Goal: Information Seeking & Learning: Understand process/instructions

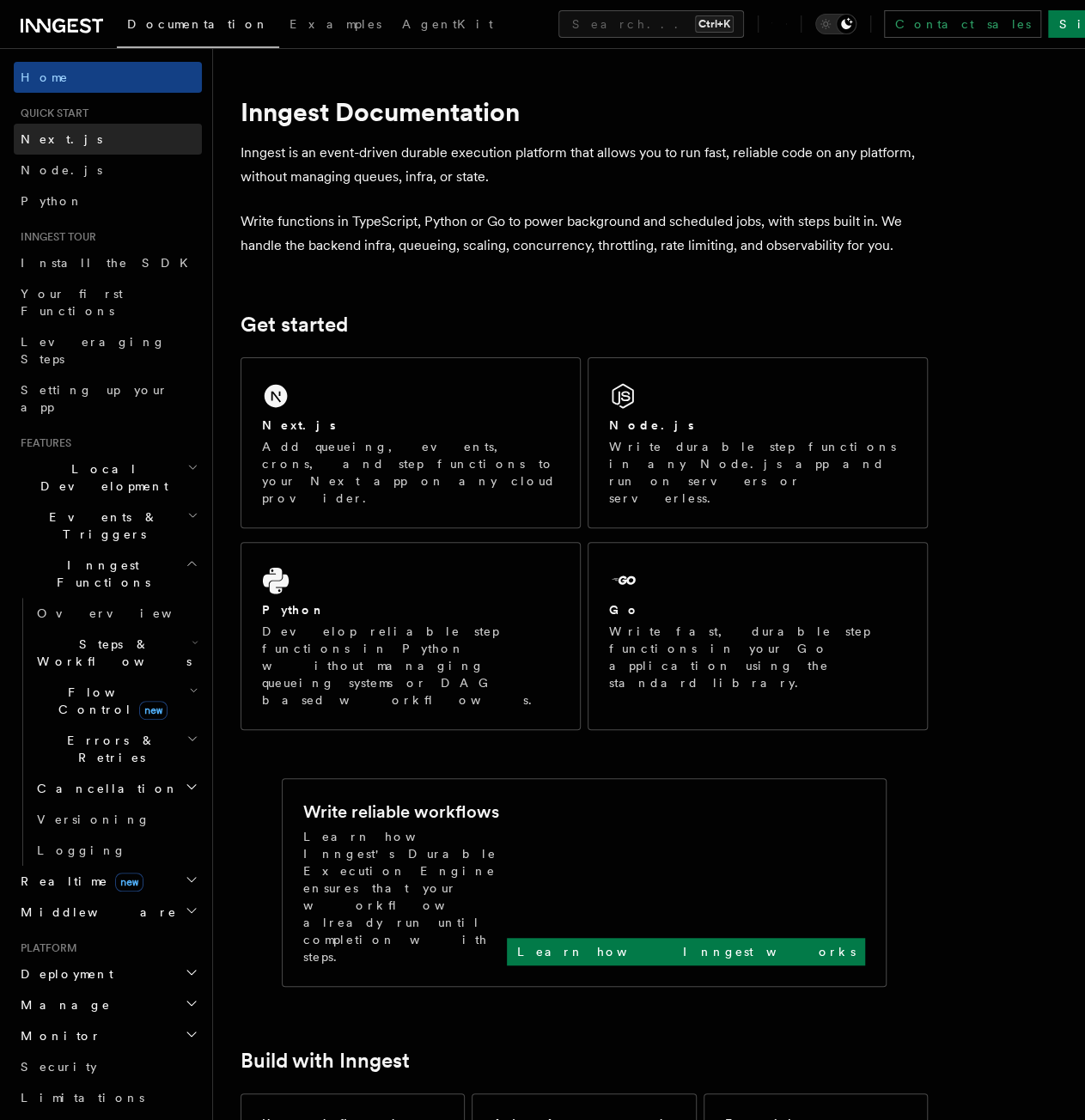
click at [58, 134] on link "Next.js" at bounding box center [107, 139] width 188 height 31
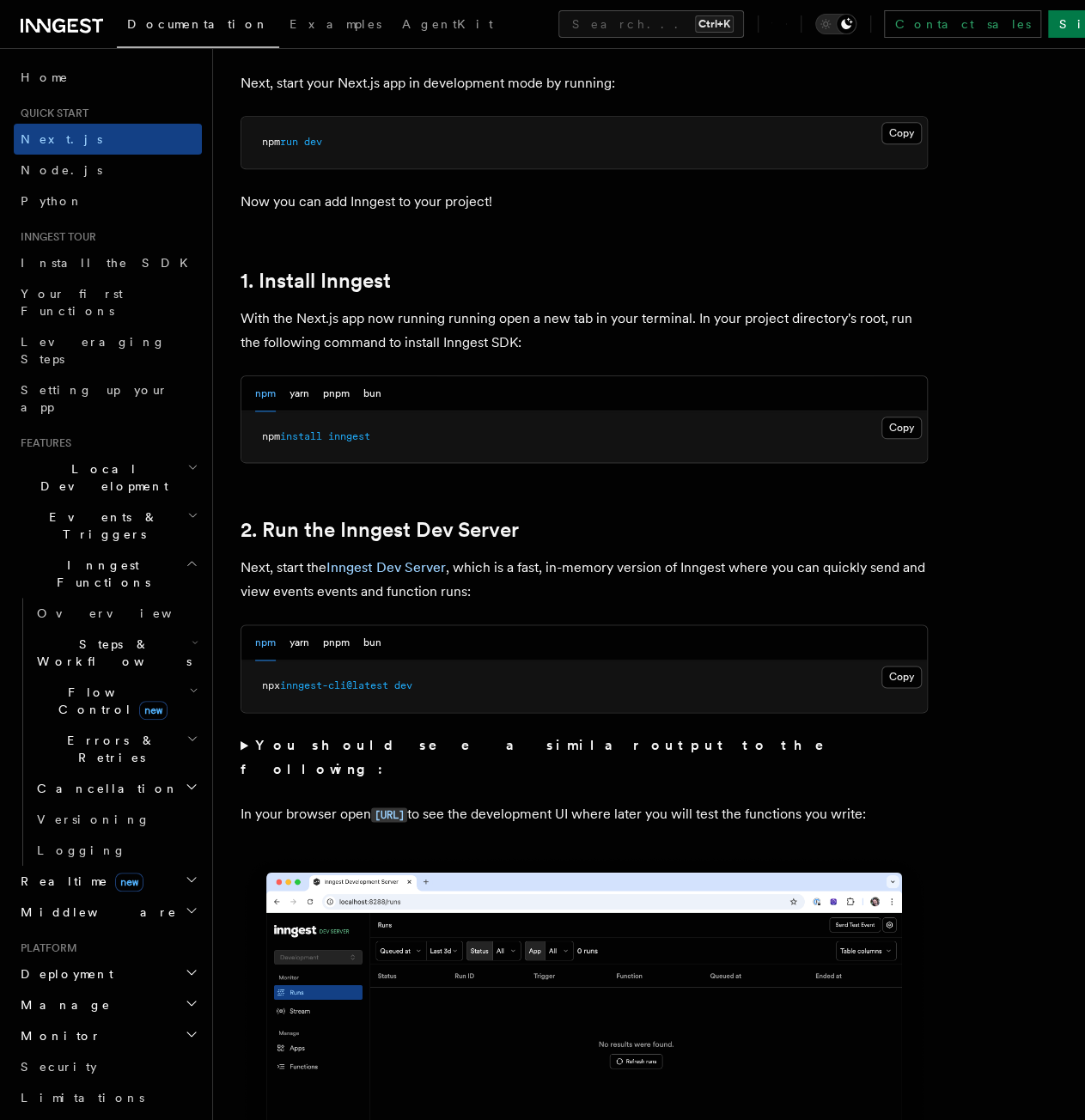
scroll to position [858, 0]
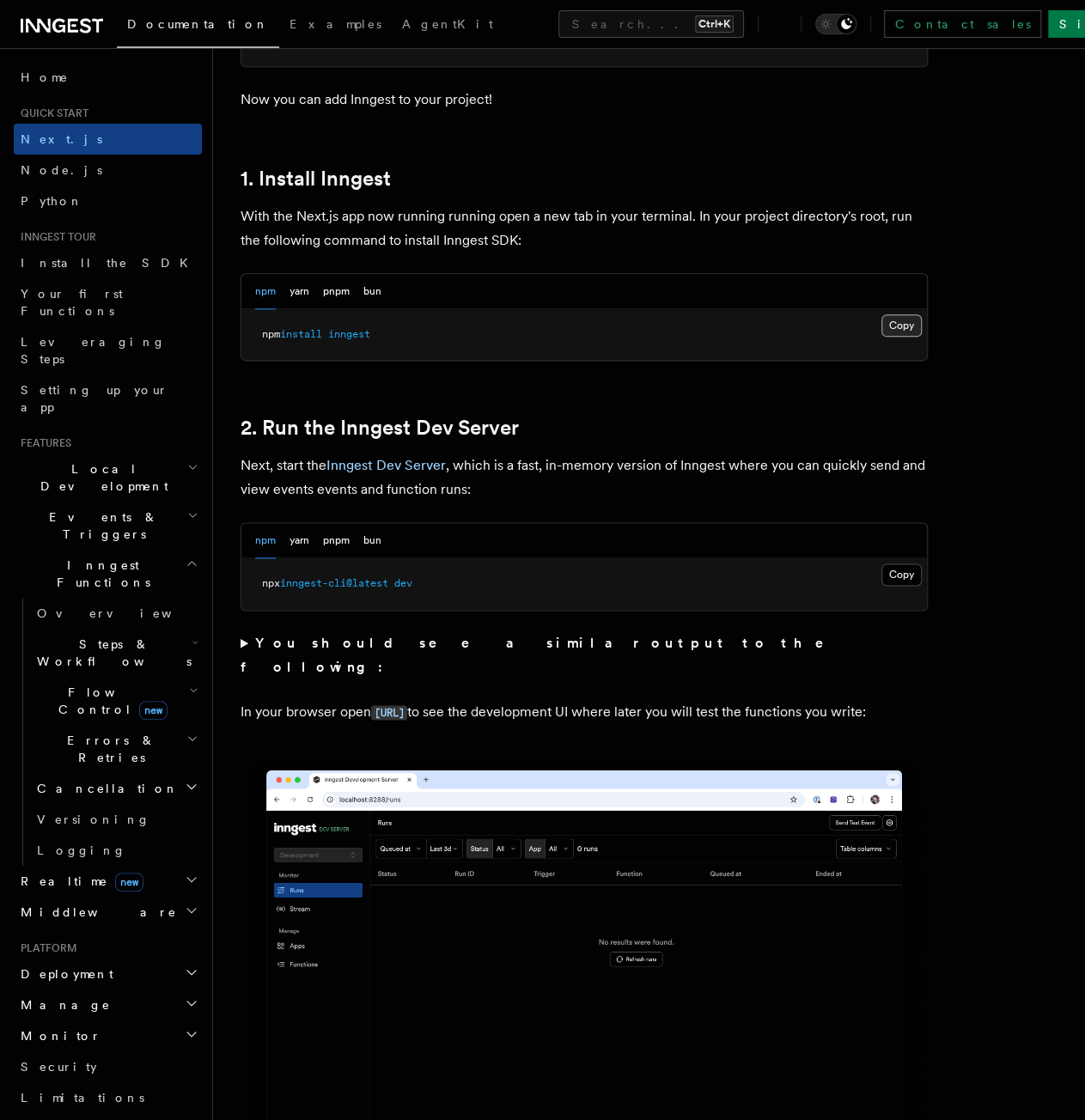
click at [888, 326] on button "Copy Copied" at bounding box center [901, 325] width 40 height 22
click at [558, 558] on pre "npx inngest-cli@latest dev" at bounding box center [583, 583] width 685 height 51
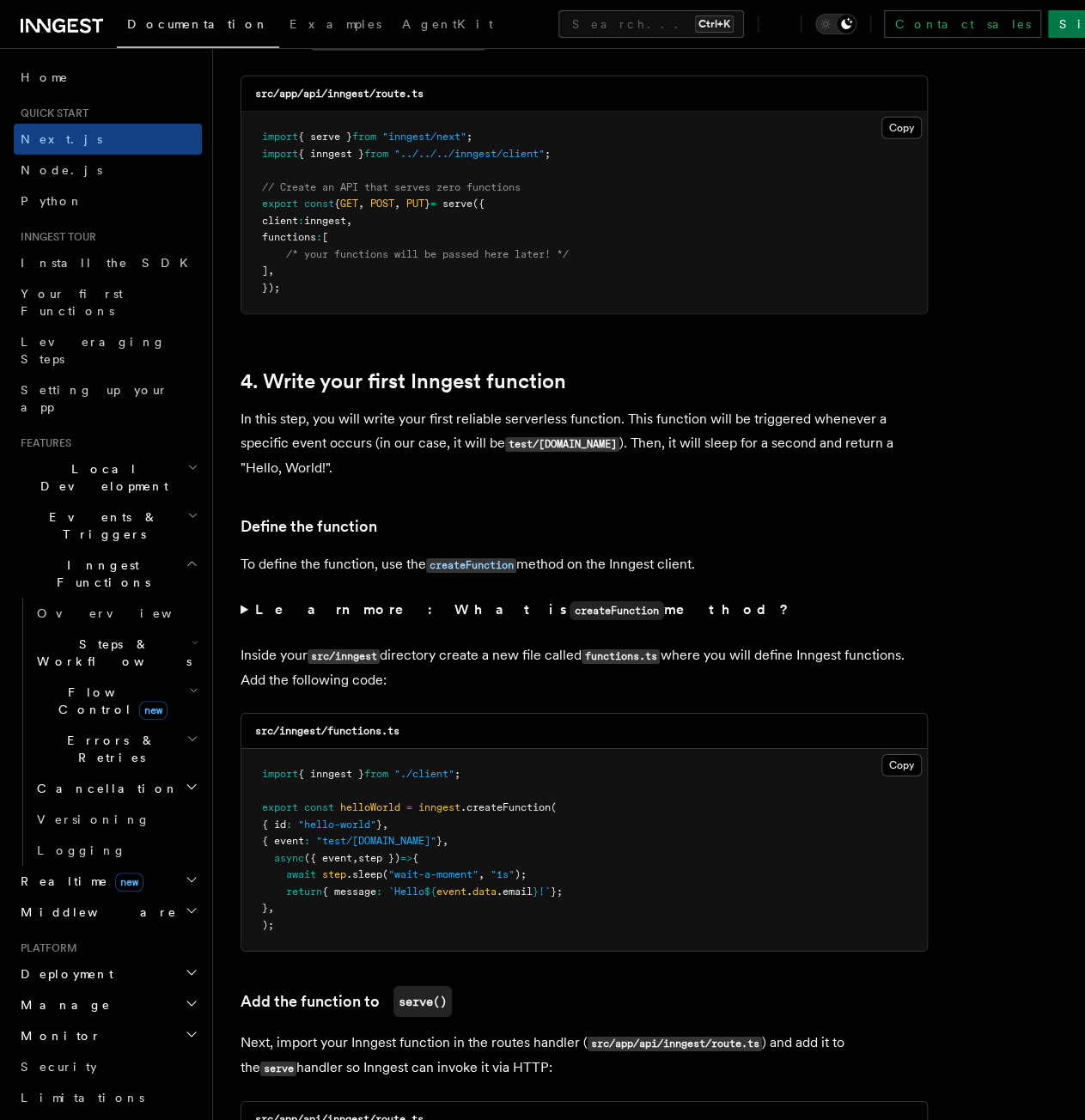
scroll to position [2404, 0]
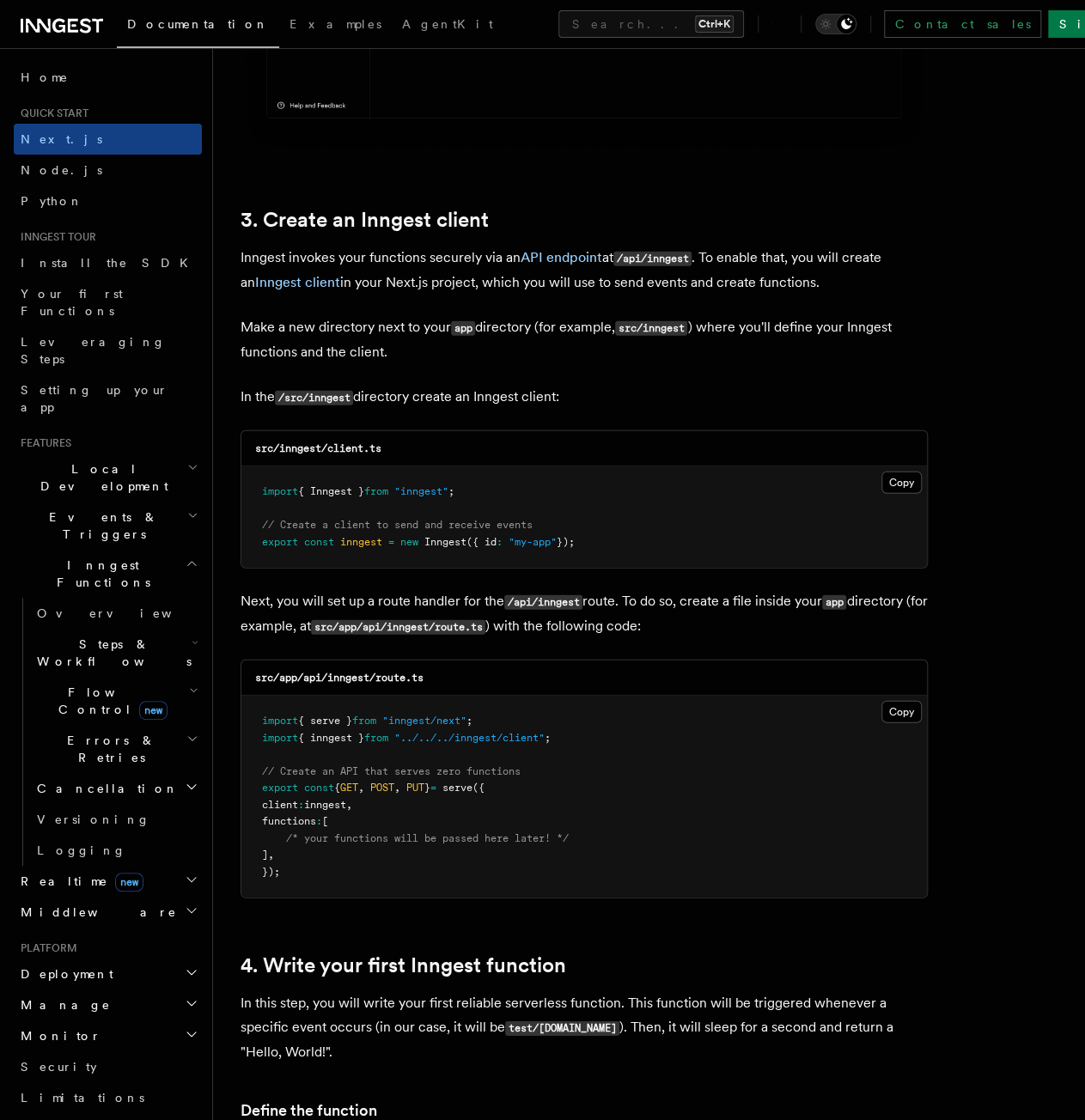
scroll to position [1889, 0]
click at [369, 956] on link "4. Write your first Inngest function" at bounding box center [404, 965] width 325 height 24
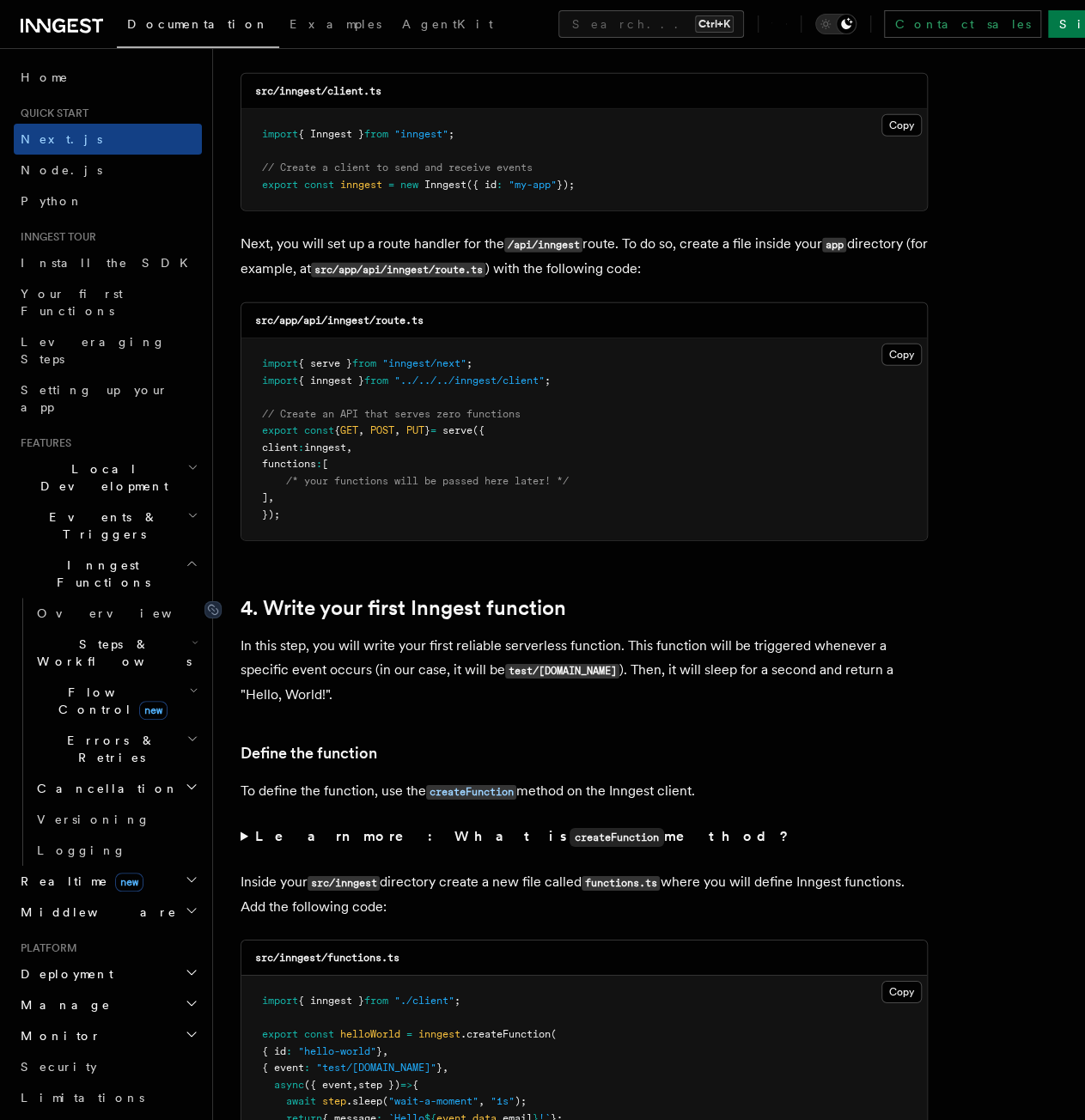
scroll to position [2244, 0]
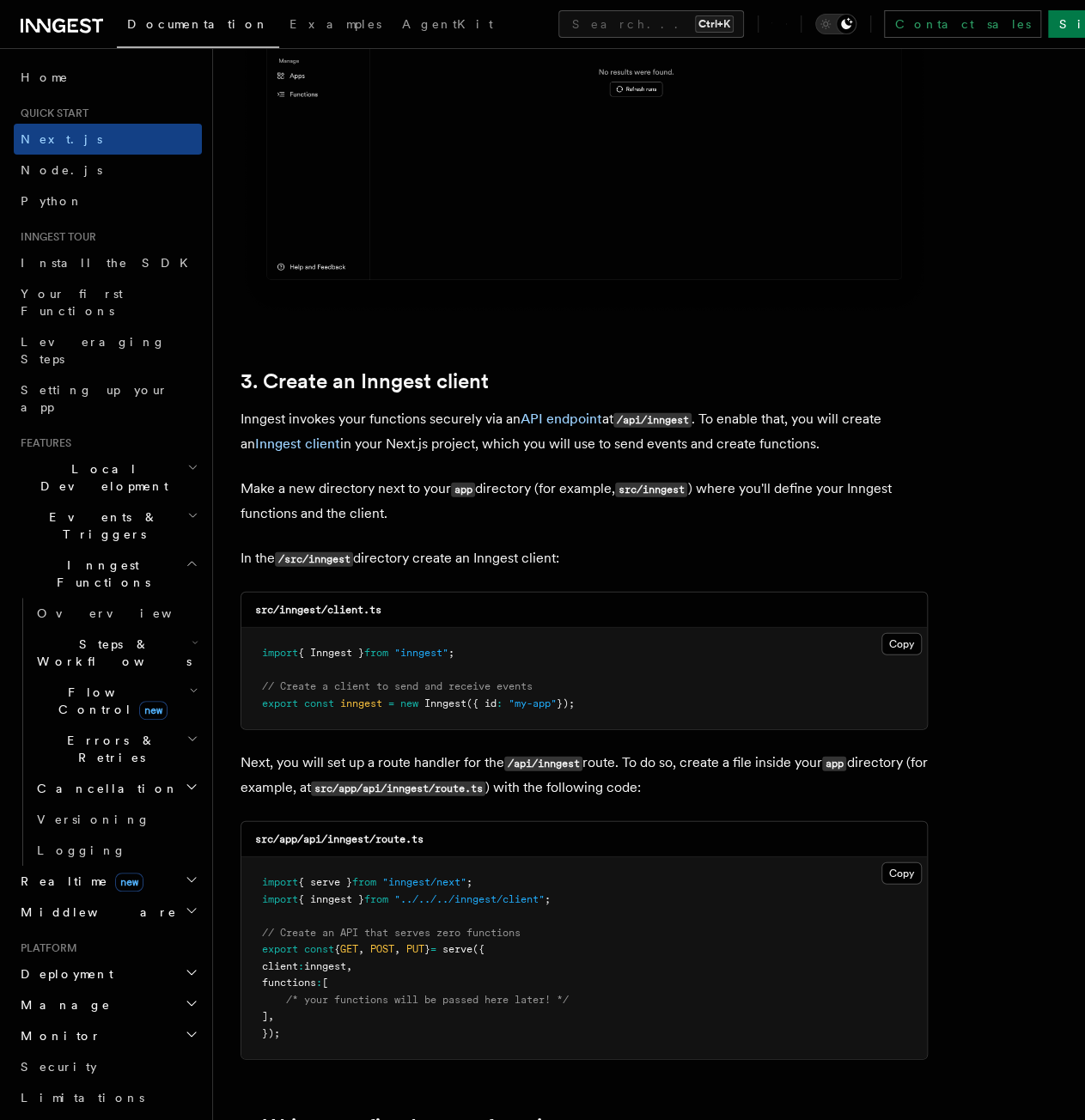
scroll to position [1728, 0]
click at [896, 640] on button "Copy Copied" at bounding box center [901, 644] width 40 height 22
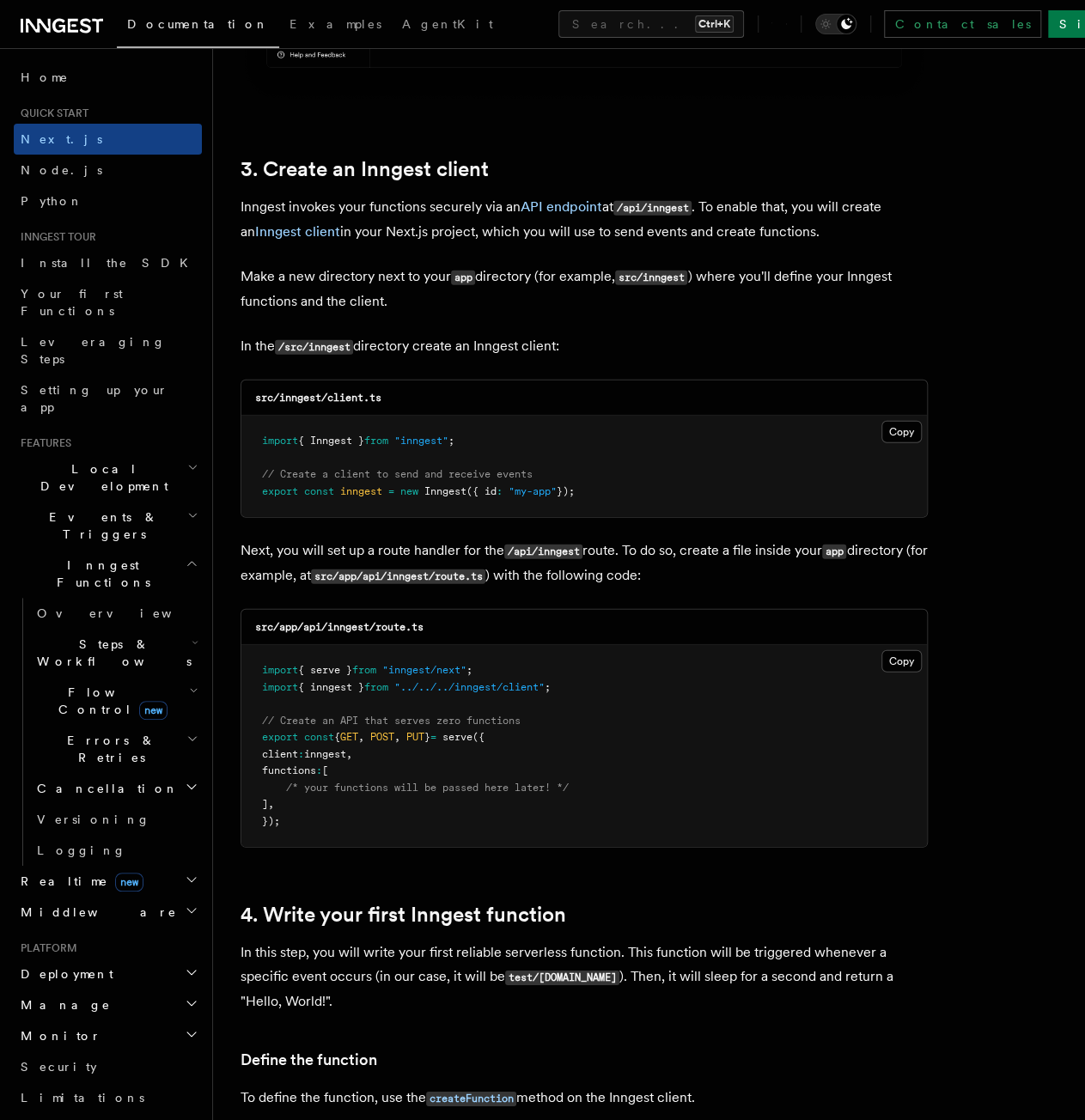
scroll to position [1986, 0]
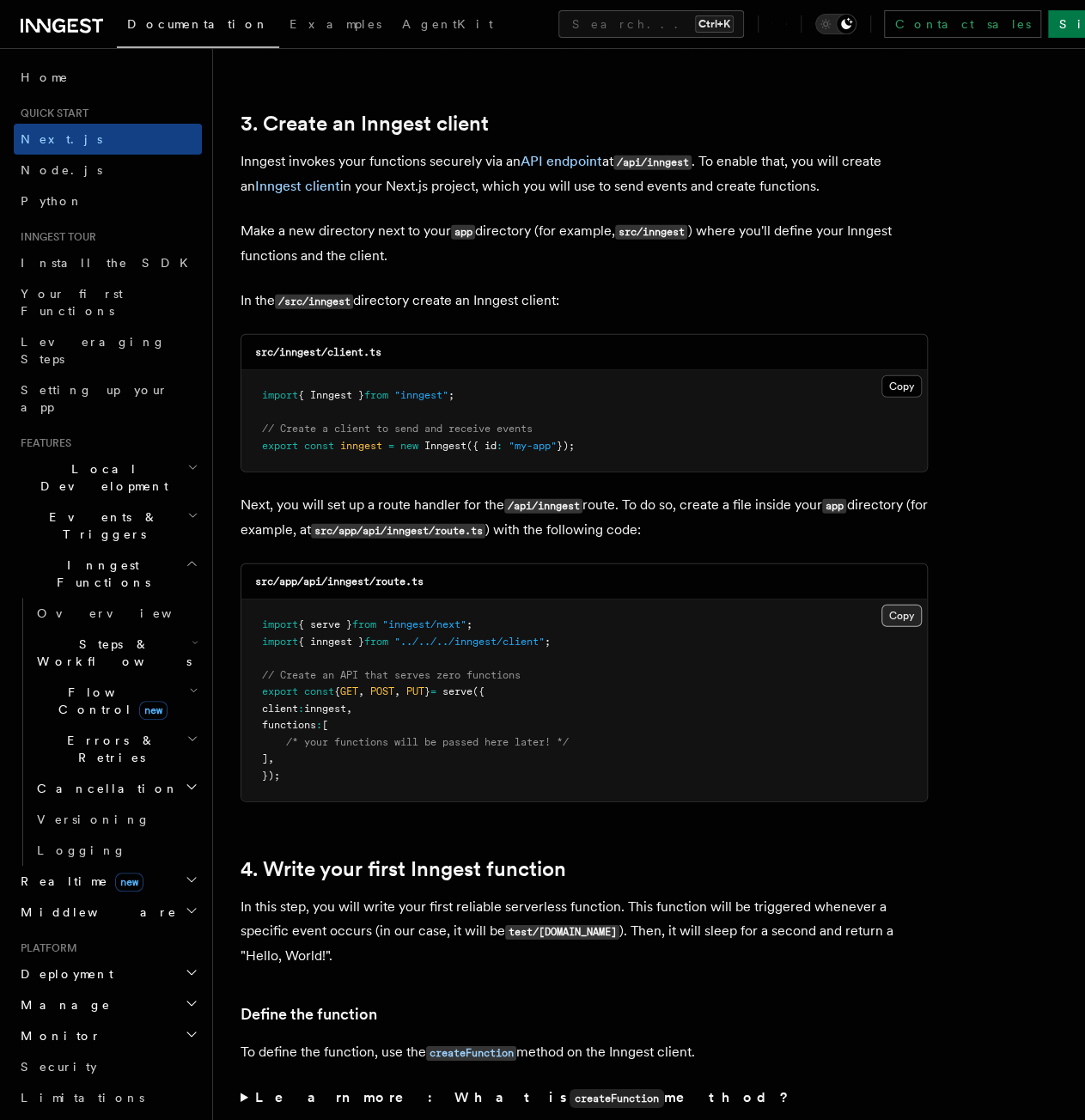
click at [883, 624] on pre "import { serve } from "inngest/next" ; import { inngest } from "../../../innges…" at bounding box center [583, 700] width 685 height 202
click at [891, 621] on button "Copy Copied" at bounding box center [901, 616] width 40 height 22
click at [543, 703] on pre "import { serve } from "inngest/next" ; import { inngest } from "../../../innges…" at bounding box center [583, 700] width 685 height 202
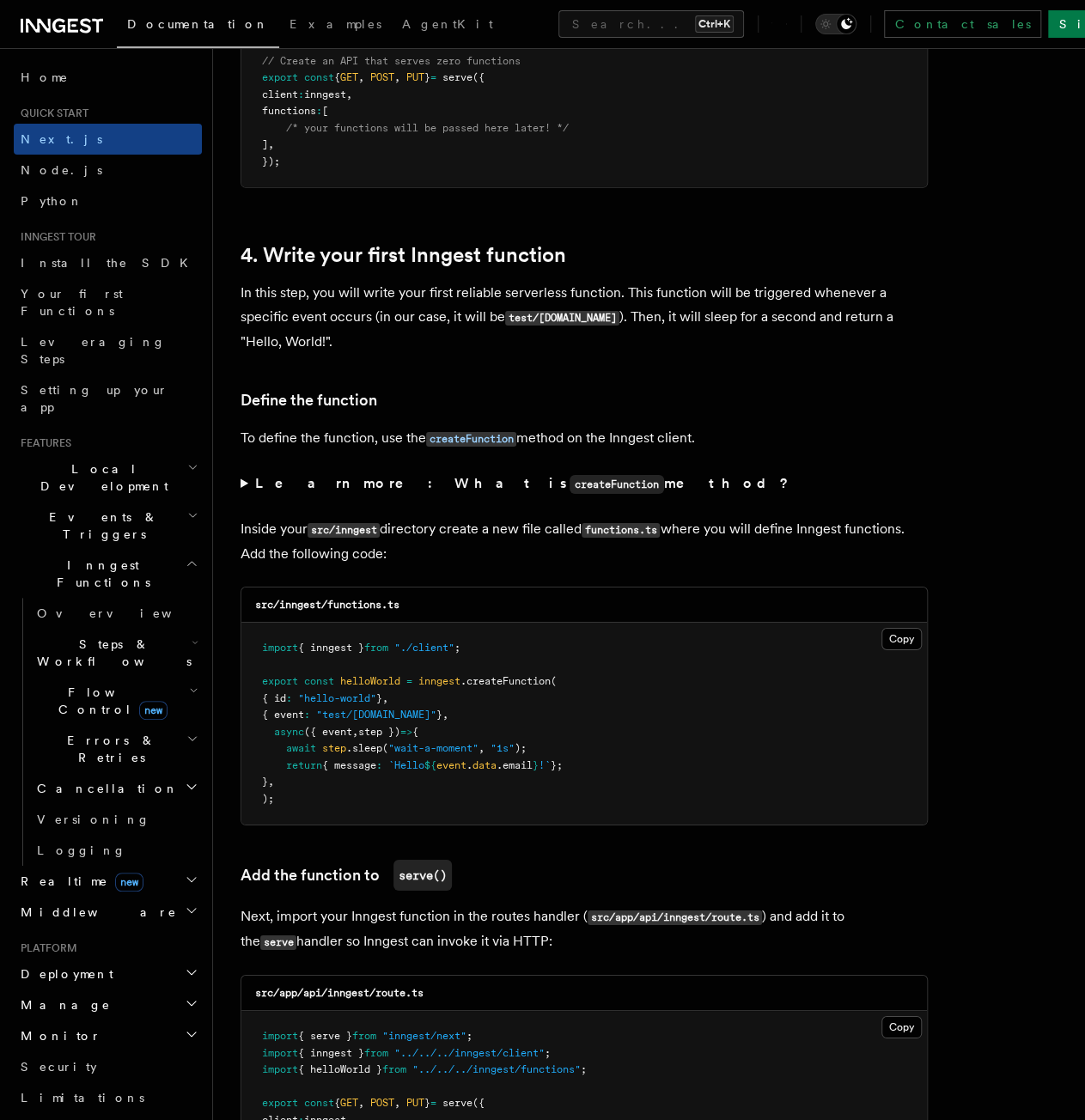
scroll to position [2672, 0]
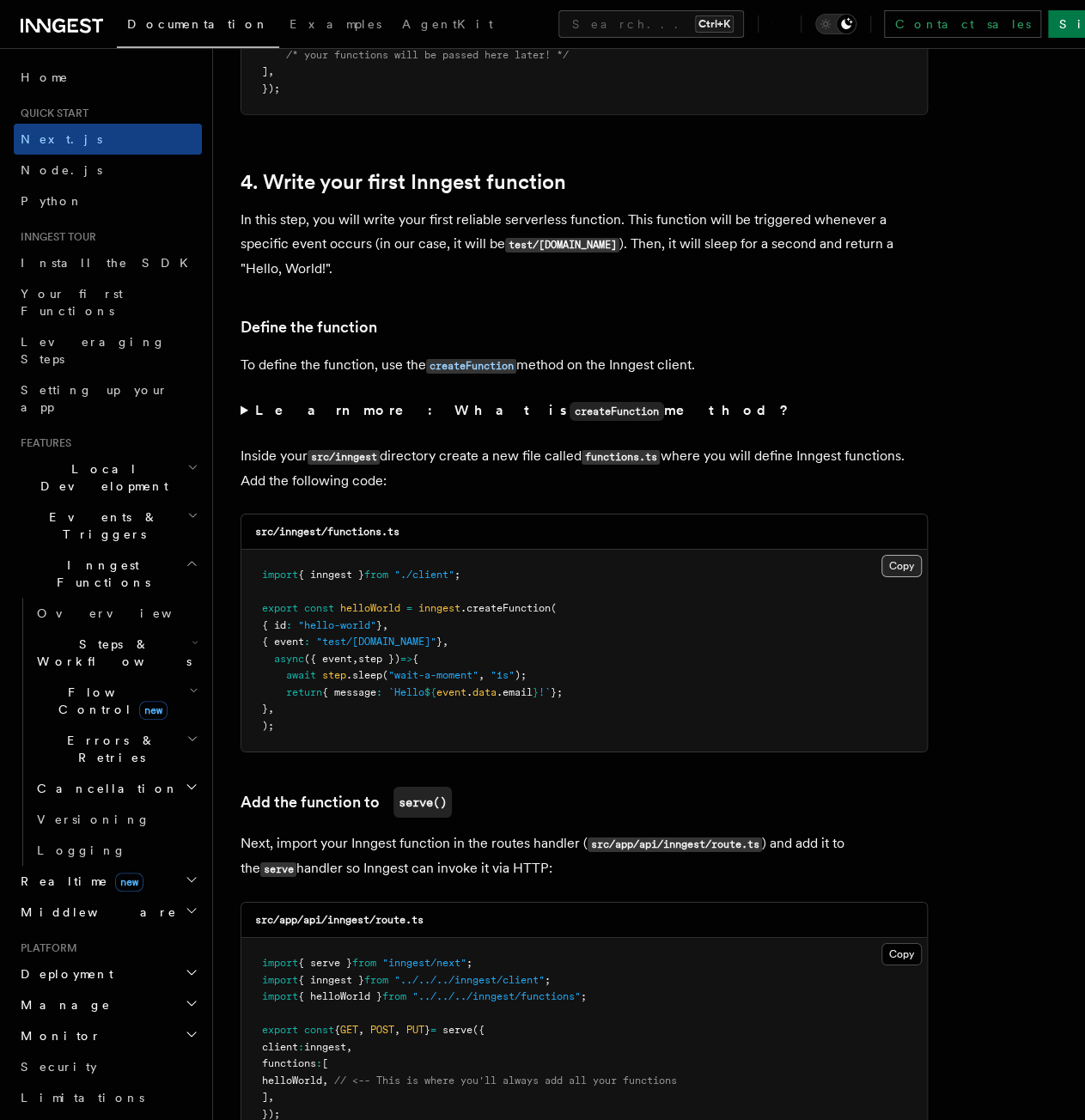
click at [894, 569] on button "Copy Copied" at bounding box center [901, 565] width 40 height 22
click at [428, 621] on pre "import { inngest } from "./client" ; export const helloWorld = inngest .createF…" at bounding box center [583, 650] width 685 height 202
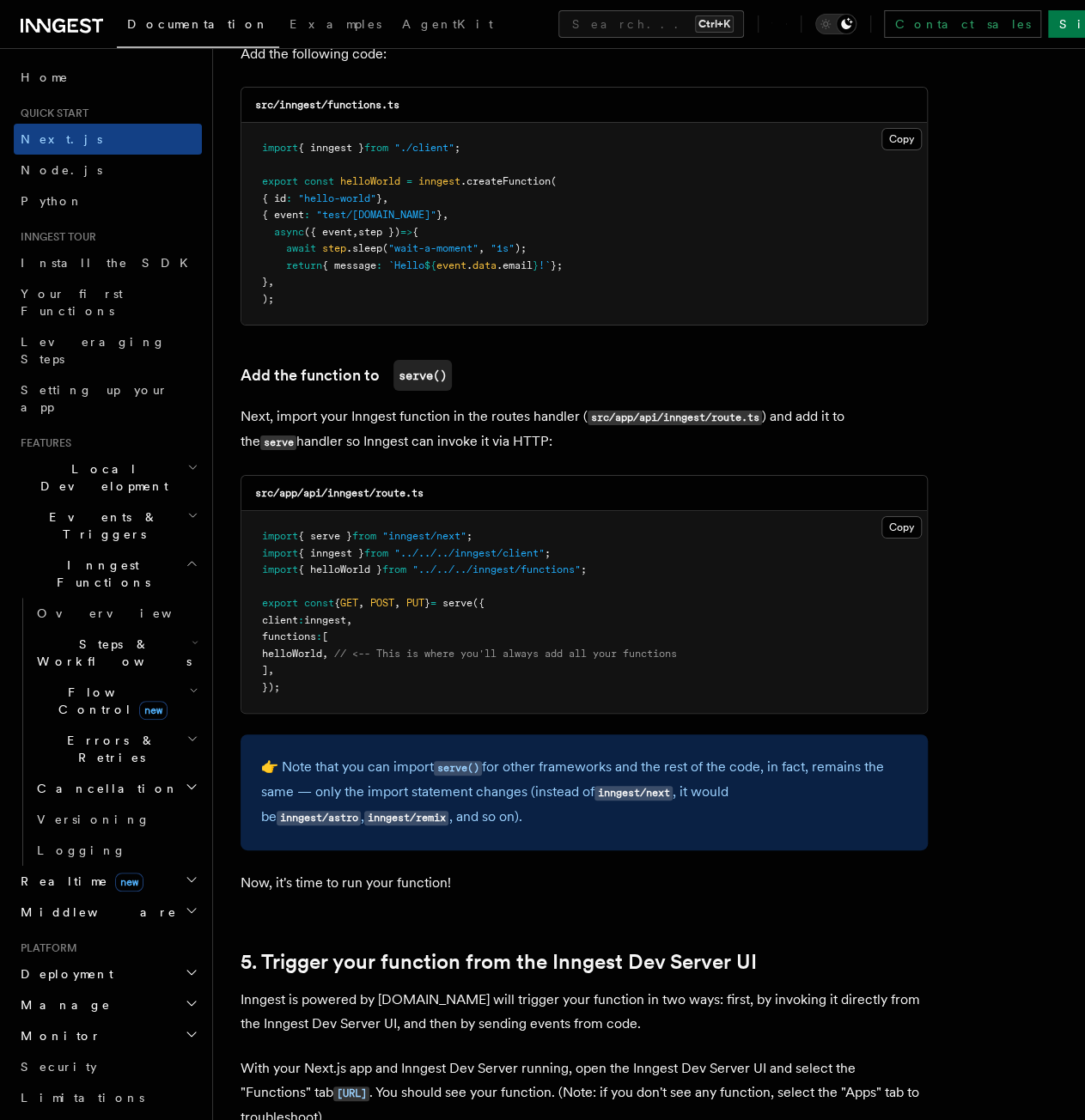
scroll to position [3102, 0]
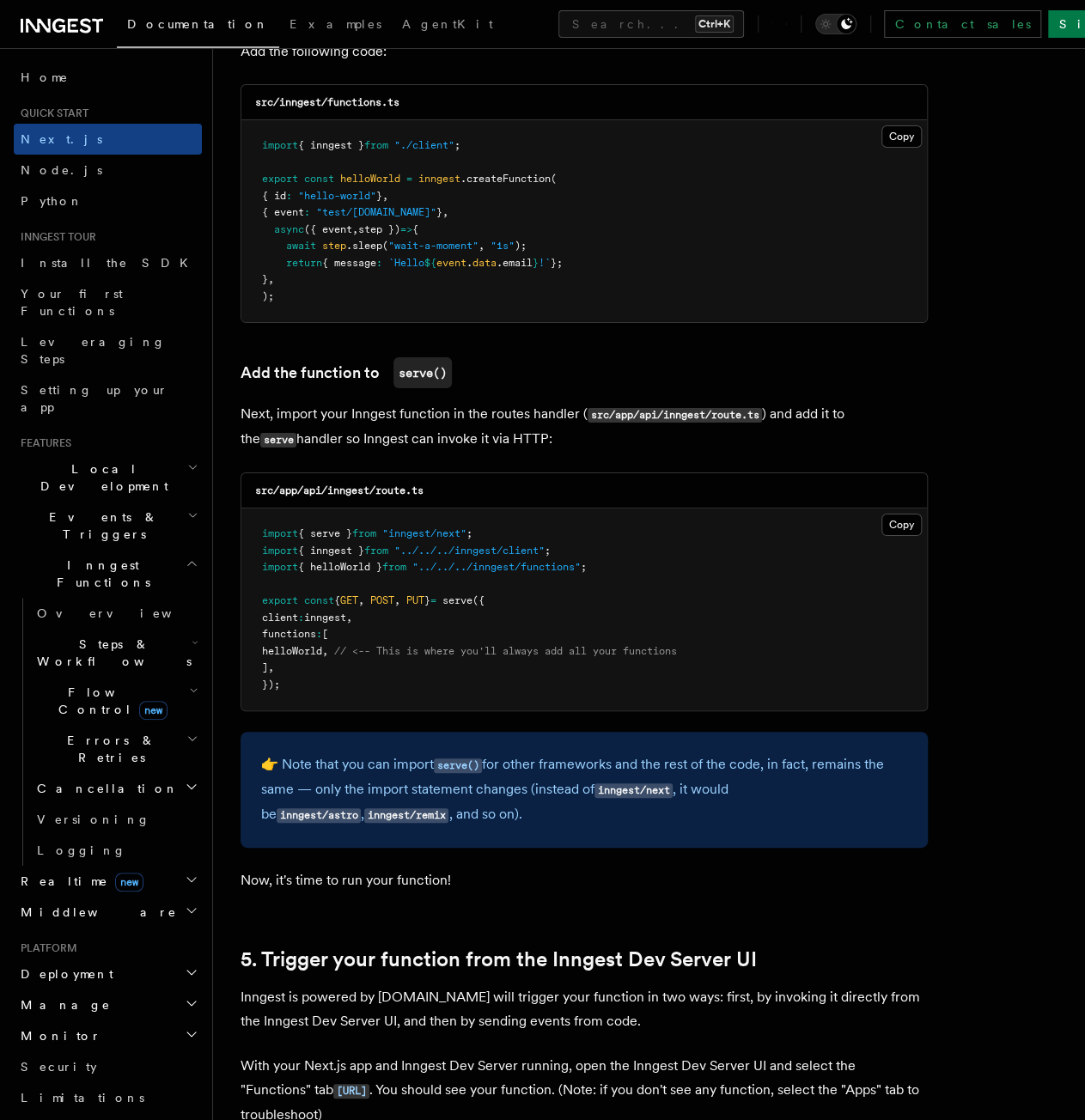
click at [342, 568] on span "{ helloWorld }" at bounding box center [341, 566] width 84 height 12
copy span "import { helloWorld } from "../../../inngest/functions" ;"
click at [322, 648] on span "helloWorld" at bounding box center [291, 651] width 60 height 12
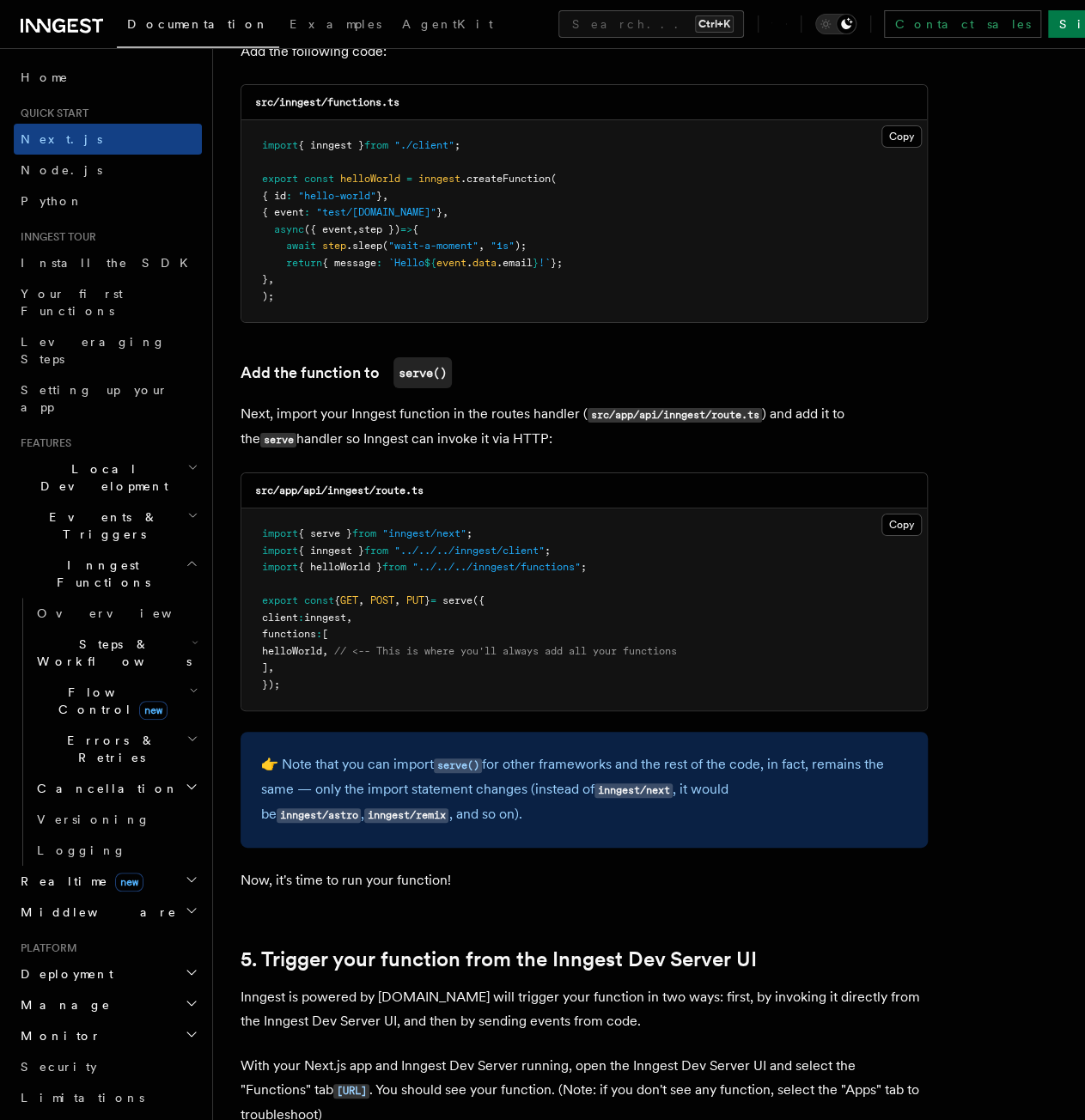
click at [322, 648] on span "helloWorld" at bounding box center [291, 651] width 60 height 12
copy span "helloWorld"
click at [545, 645] on span "// <-- This is where you'll always add all your functions" at bounding box center [505, 651] width 342 height 12
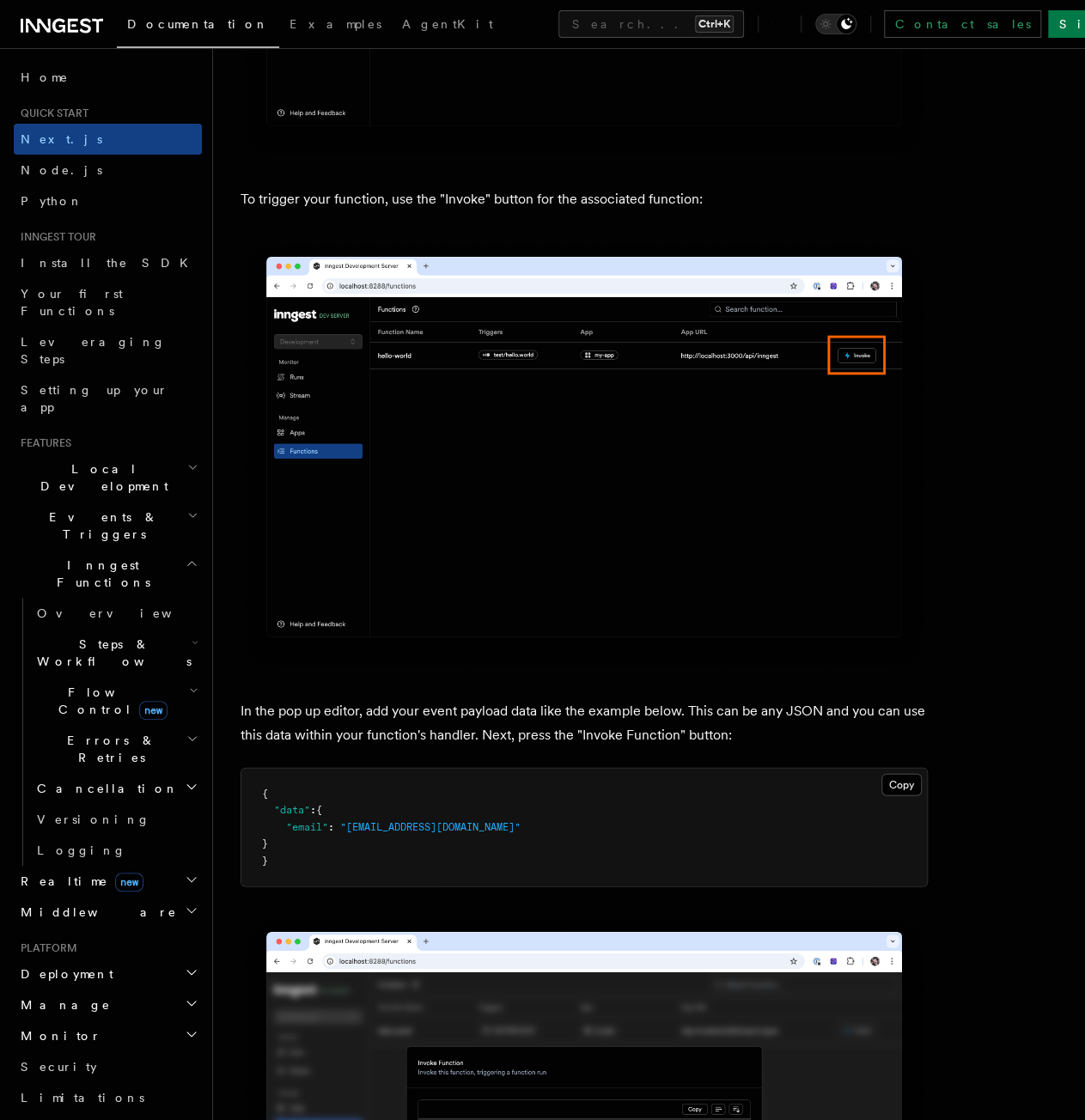
scroll to position [4562, 0]
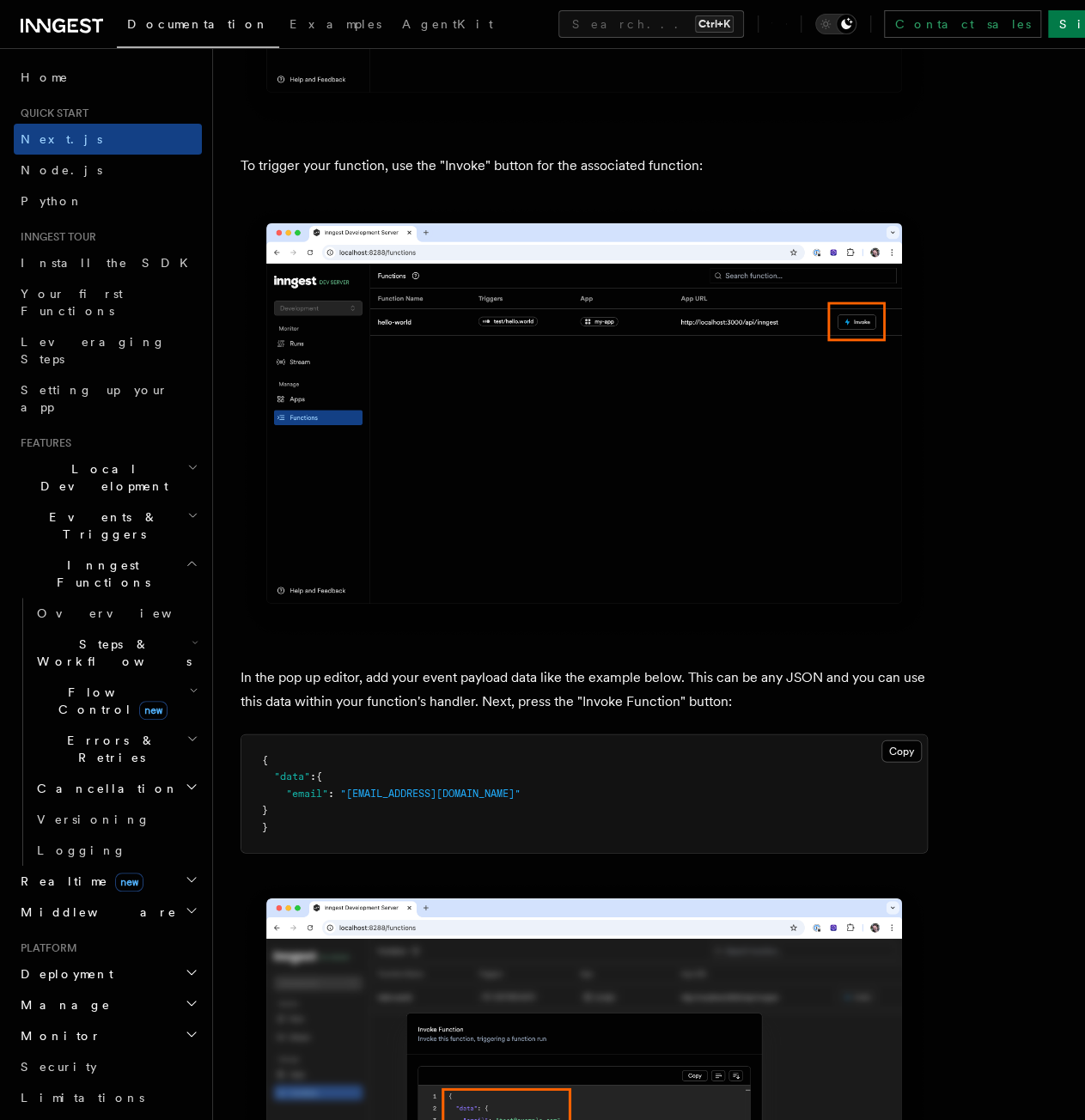
click at [457, 698] on p "In the pop up editor, add your event payload data like the example below. This …" at bounding box center [584, 689] width 687 height 49
drag, startPoint x: 281, startPoint y: 818, endPoint x: 251, endPoint y: 761, distance: 64.4
click at [251, 761] on pre "{ "data" : { "email" : "test@example.com" } }" at bounding box center [583, 794] width 685 height 119
copy code "{ "data" : { "email" : "test@example.com" } }"
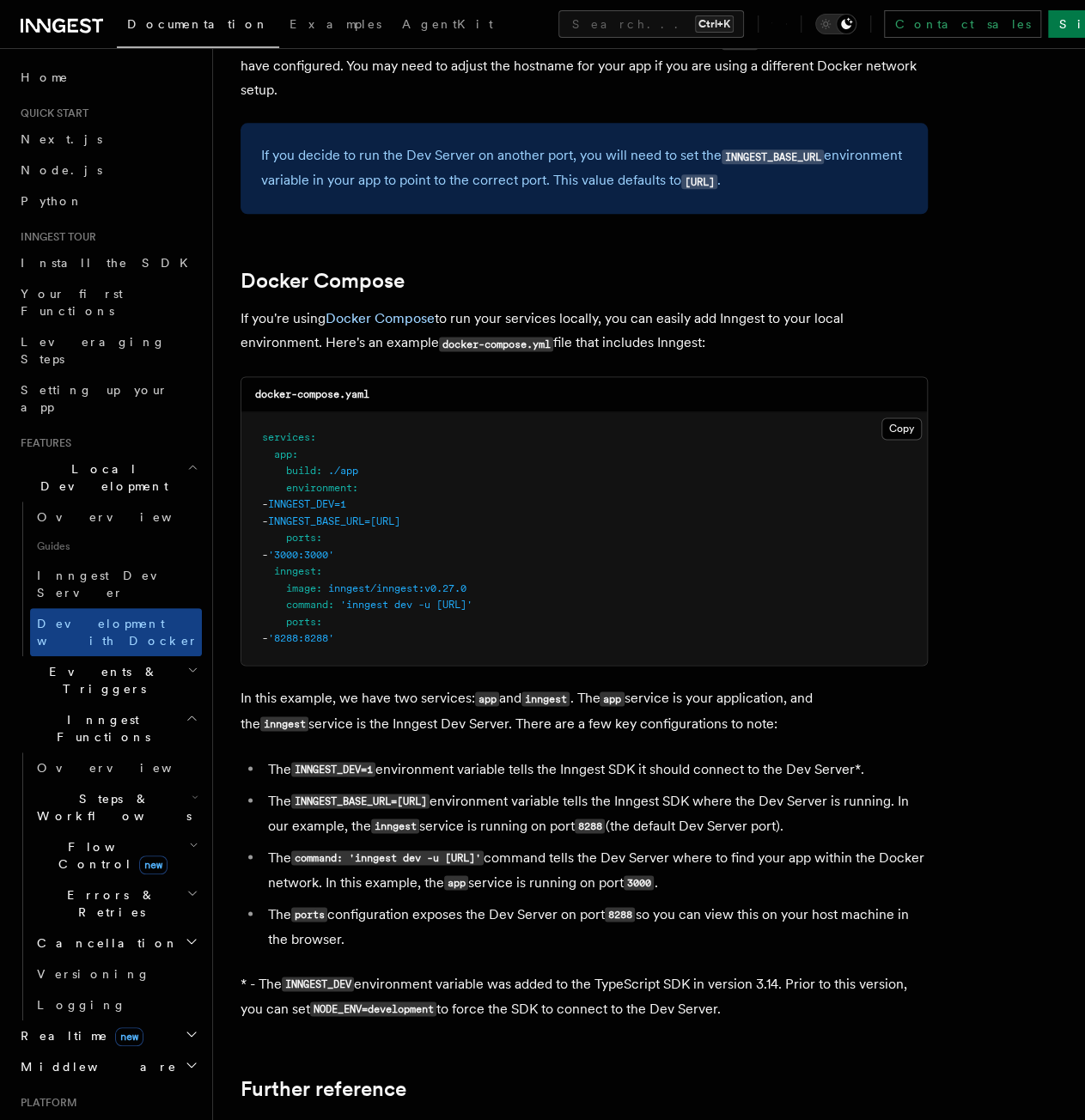
scroll to position [1031, 0]
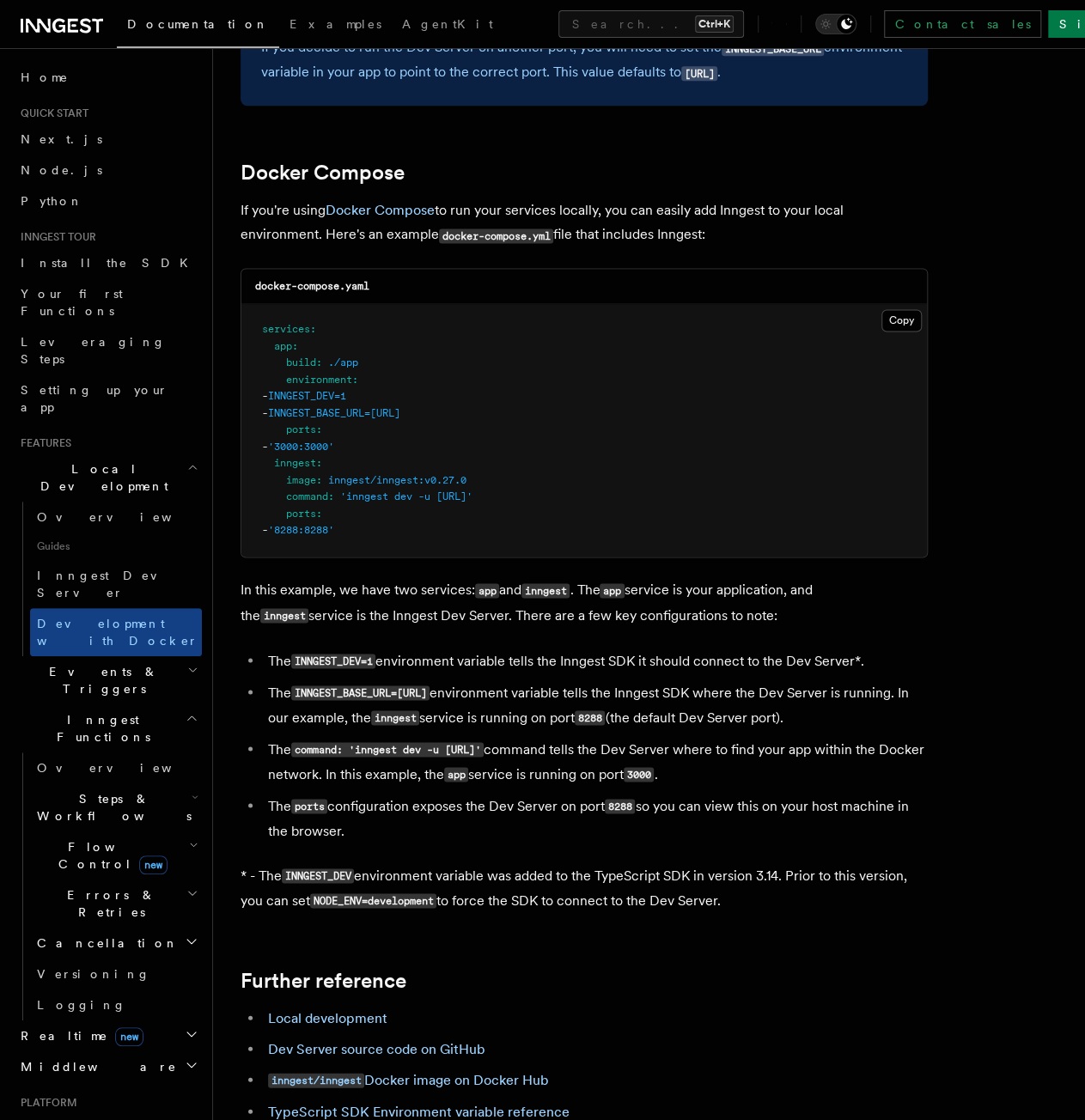
drag, startPoint x: 539, startPoint y: 415, endPoint x: 283, endPoint y: 389, distance: 257.3
click at [283, 389] on pre "services : app : build : ./app environment : - INNGEST_DEV=1 - INNGEST_BASE_URL…" at bounding box center [583, 430] width 685 height 253
copy code "environment : - INNGEST_DEV=1 - INNGEST_BASE_URL=http://inngest:8288"
click at [415, 456] on pre "services : app : build : ./app environment : - INNGEST_DEV=1 - INNGEST_BASE_URL…" at bounding box center [583, 430] width 685 height 253
drag, startPoint x: 391, startPoint y: 529, endPoint x: 275, endPoint y: 468, distance: 131.1
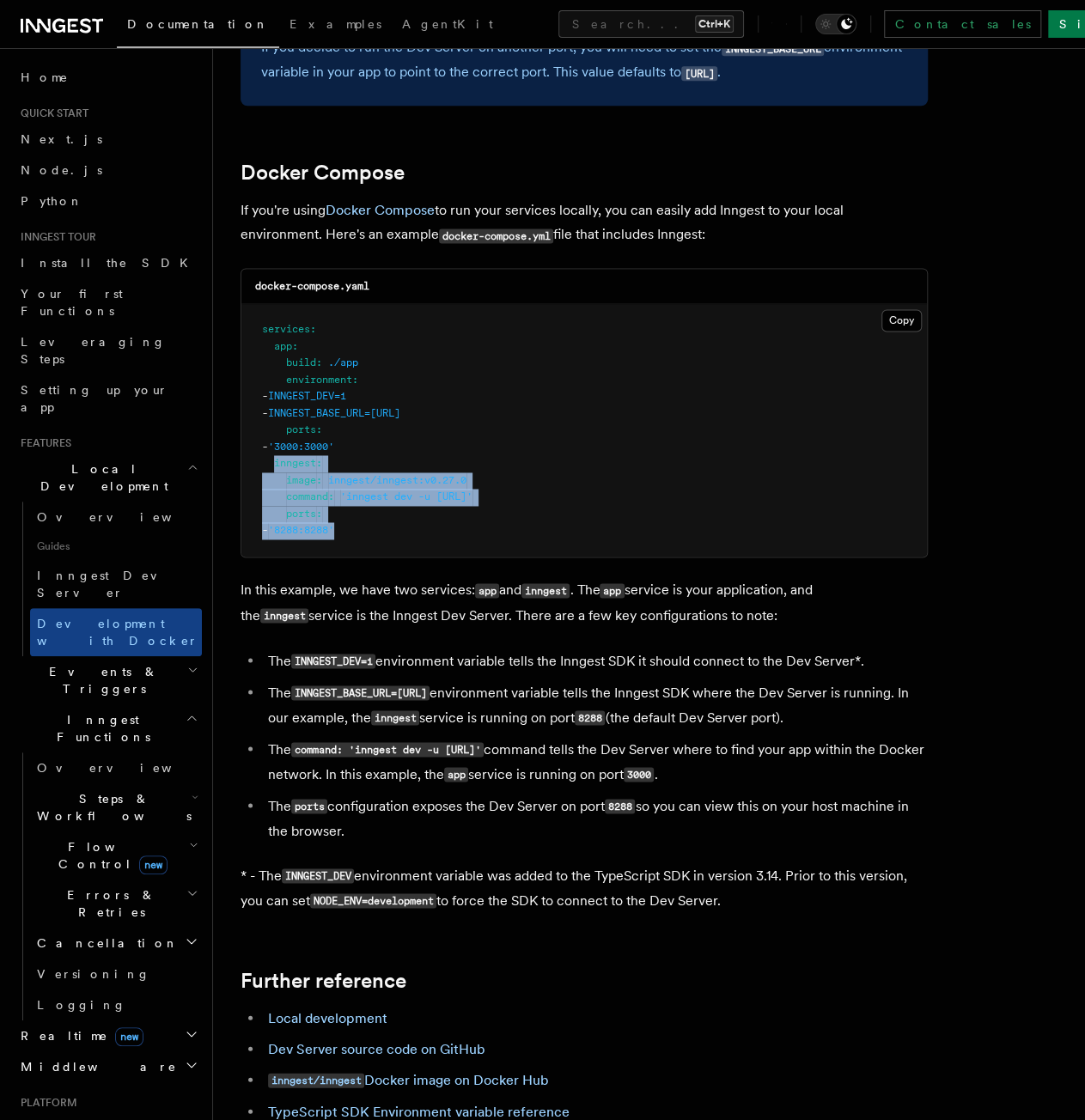
click at [275, 468] on pre "services : app : build : ./app environment : - INNGEST_DEV=1 - INNGEST_BASE_URL…" at bounding box center [583, 430] width 685 height 253
copy code "inngest : image : inngest/inngest:v0.27.0 command : 'inngest dev -u http://app:…"
click at [449, 438] on pre "services : app : build : ./app environment : - INNGEST_DEV=1 - INNGEST_BASE_URL…" at bounding box center [583, 430] width 685 height 253
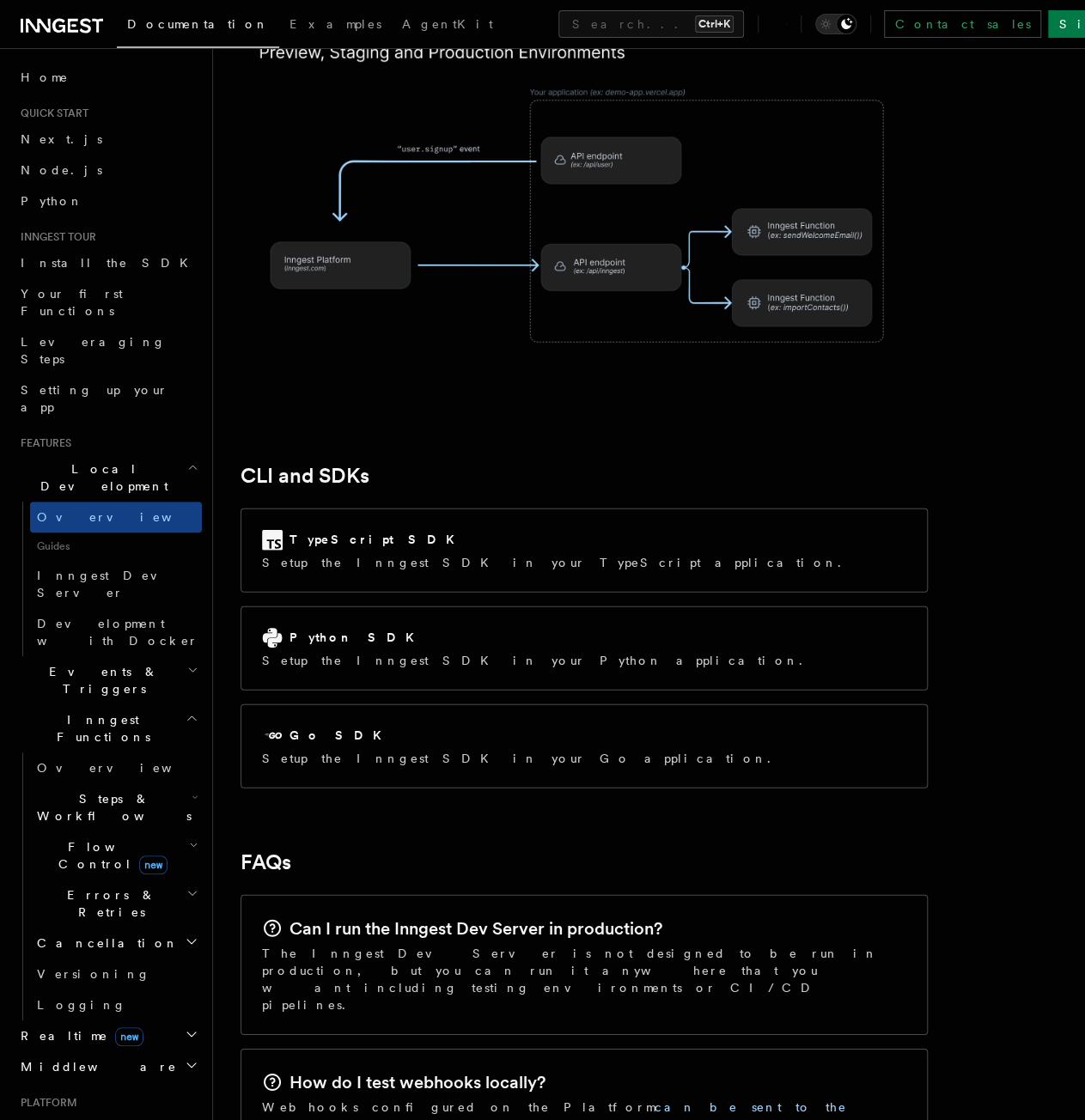
scroll to position [2398, 0]
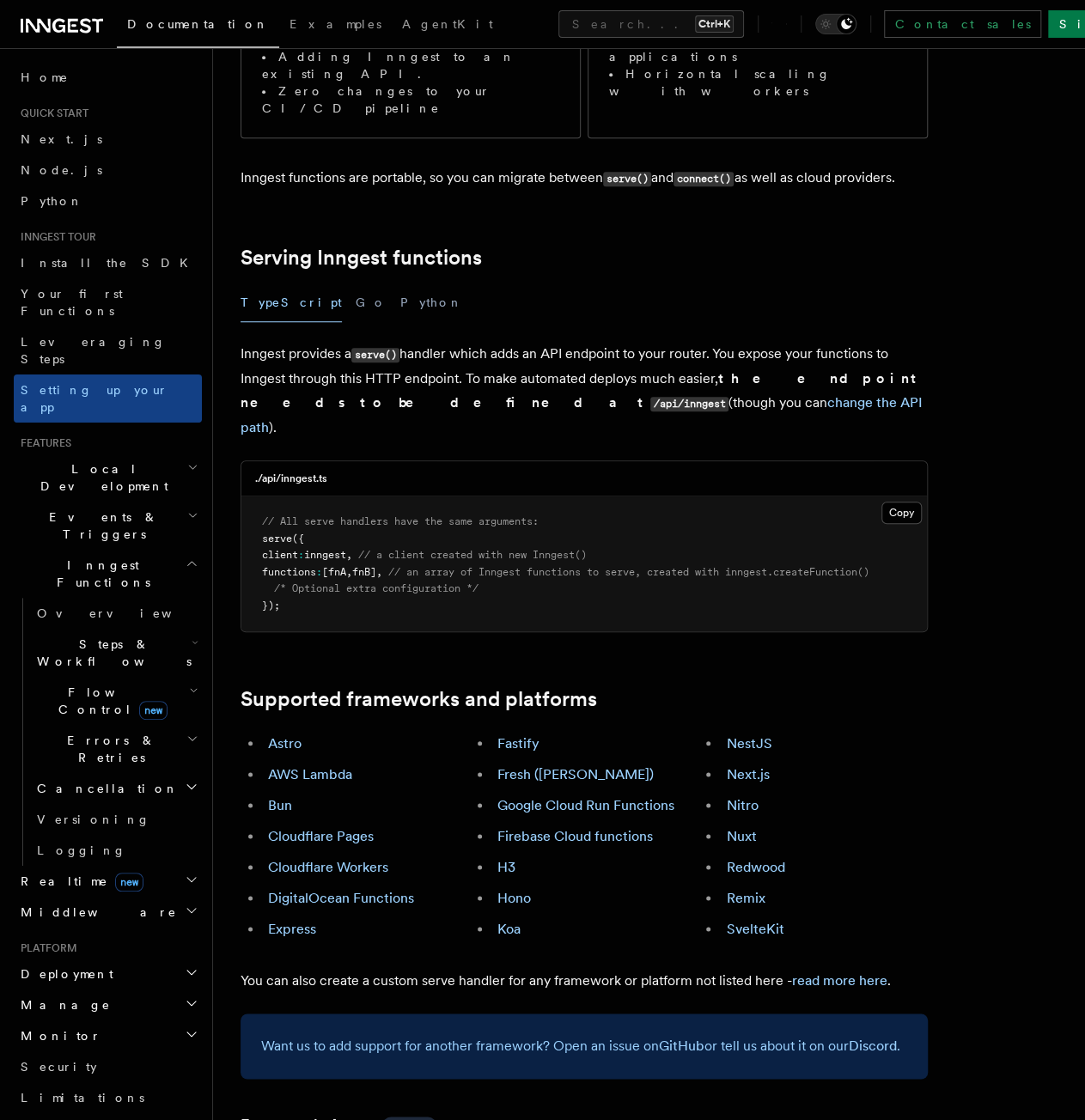
scroll to position [430, 0]
